Goal: Complete application form

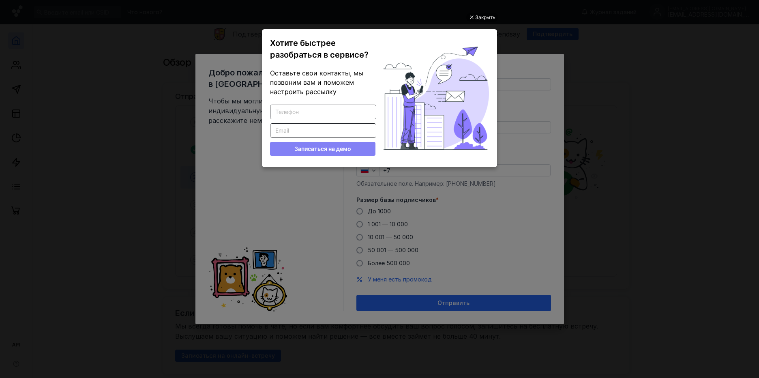
click at [547, 343] on ul "Закрыть Хотите быстрее разобраться в сервисе? Оставьте свои контакты, мы позвон…" at bounding box center [379, 190] width 759 height 378
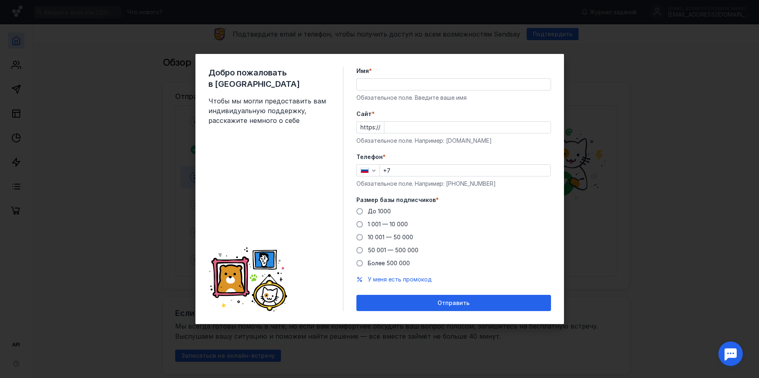
click at [368, 83] on input "Имя *" at bounding box center [454, 84] width 194 height 11
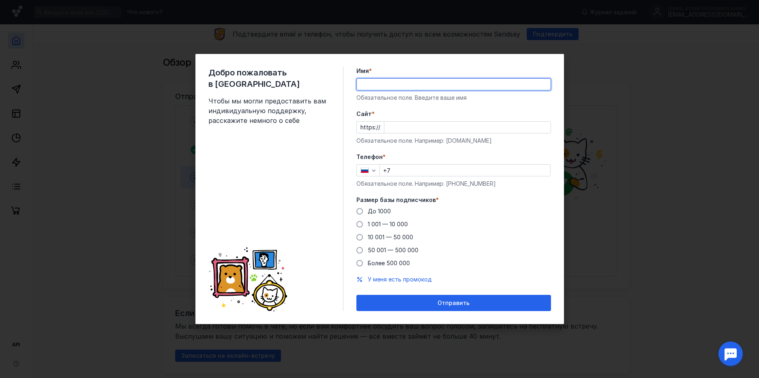
type input "[PERSON_NAME]"
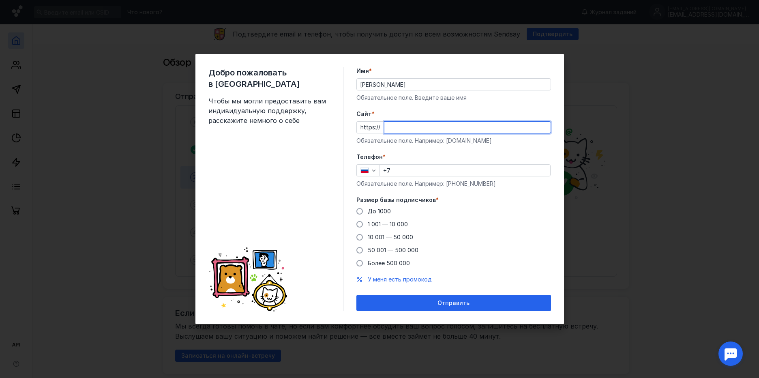
click at [413, 133] on input "Cайт *" at bounding box center [467, 127] width 166 height 11
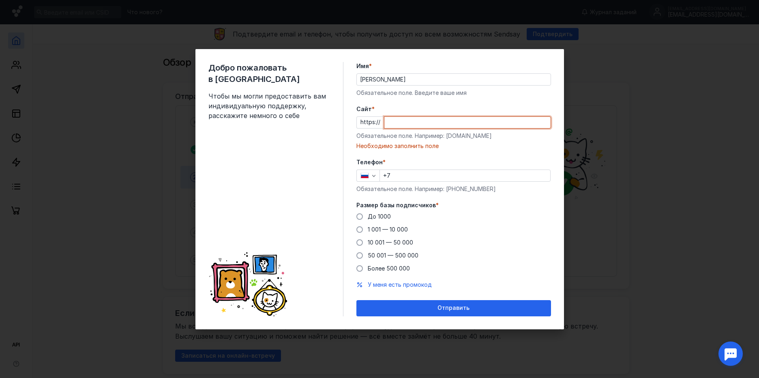
paste input "[DOMAIN_NAME]"
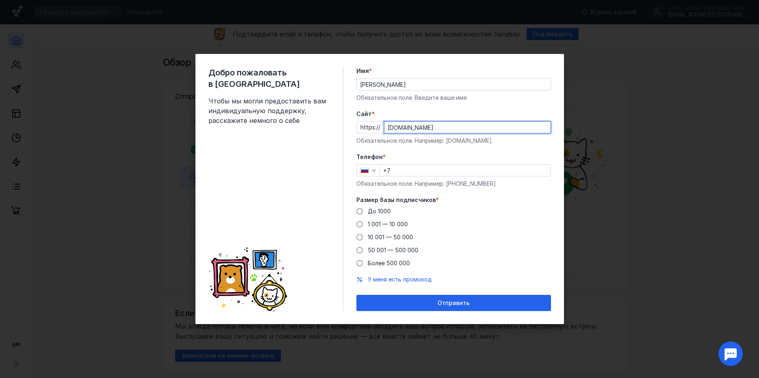
type input "[DOMAIN_NAME]"
click at [411, 171] on input "+7" at bounding box center [465, 170] width 170 height 11
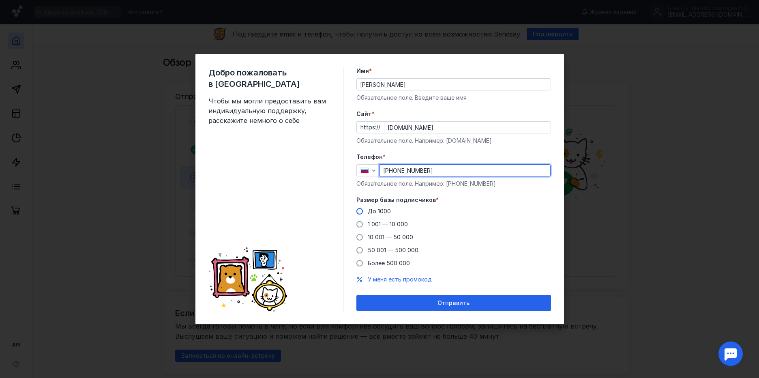
type input "[PHONE_NUMBER]"
click at [370, 214] on span "До 1000" at bounding box center [379, 211] width 23 height 7
click at [0, 0] on input "До 1000" at bounding box center [0, 0] width 0 height 0
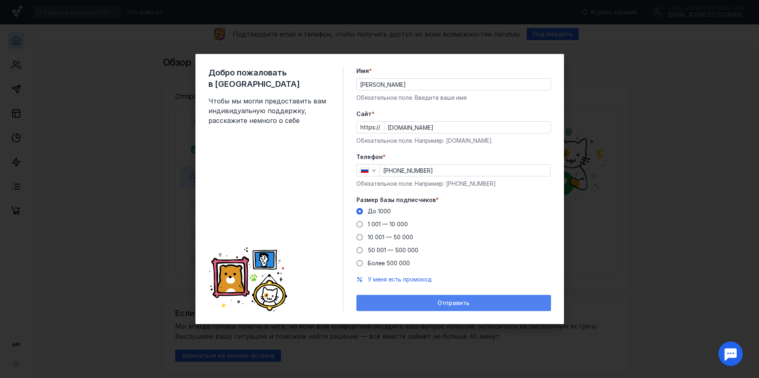
click at [414, 303] on div "Отправить" at bounding box center [453, 303] width 186 height 7
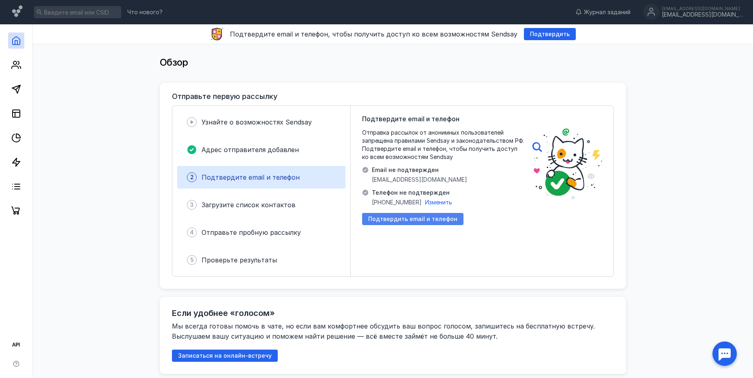
click at [400, 223] on div "Подтвердить email и телефон" at bounding box center [412, 219] width 101 height 12
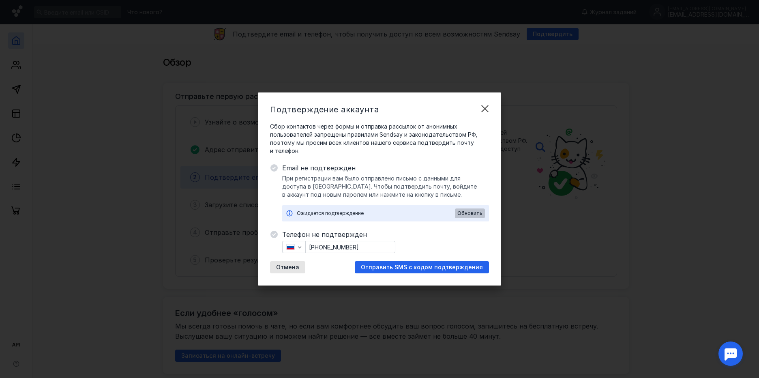
click at [465, 214] on span "Обновить" at bounding box center [469, 213] width 25 height 6
click at [393, 266] on span "Отправить SMS с кодом подтверждения" at bounding box center [422, 267] width 122 height 7
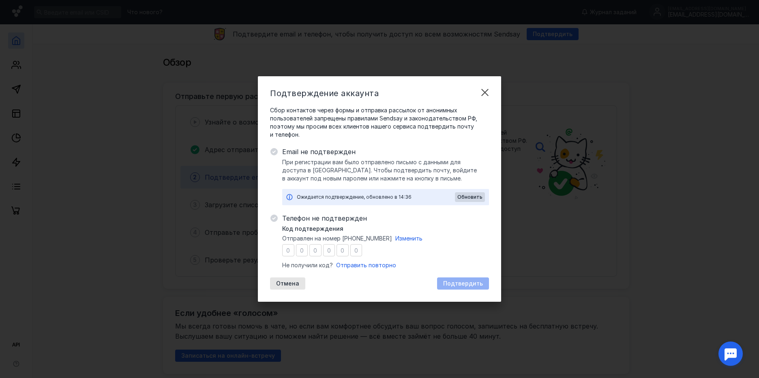
click at [284, 250] on input "number" at bounding box center [288, 250] width 12 height 12
type input "0"
type input "7"
type input "3"
type input "0"
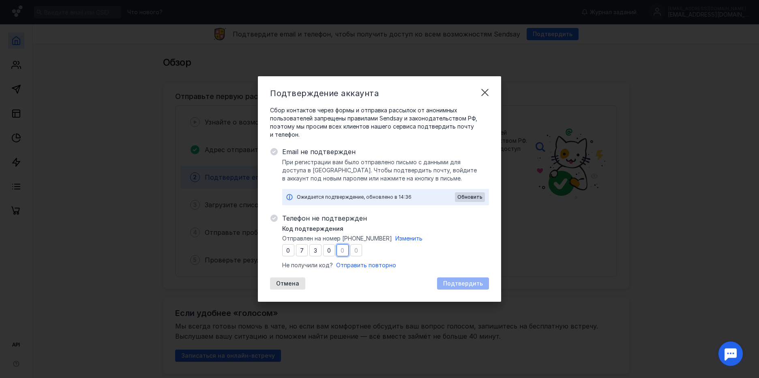
type input "1"
type input "5"
click at [460, 282] on span "Подтвердить" at bounding box center [463, 283] width 40 height 7
